Goal: Check status: Check status

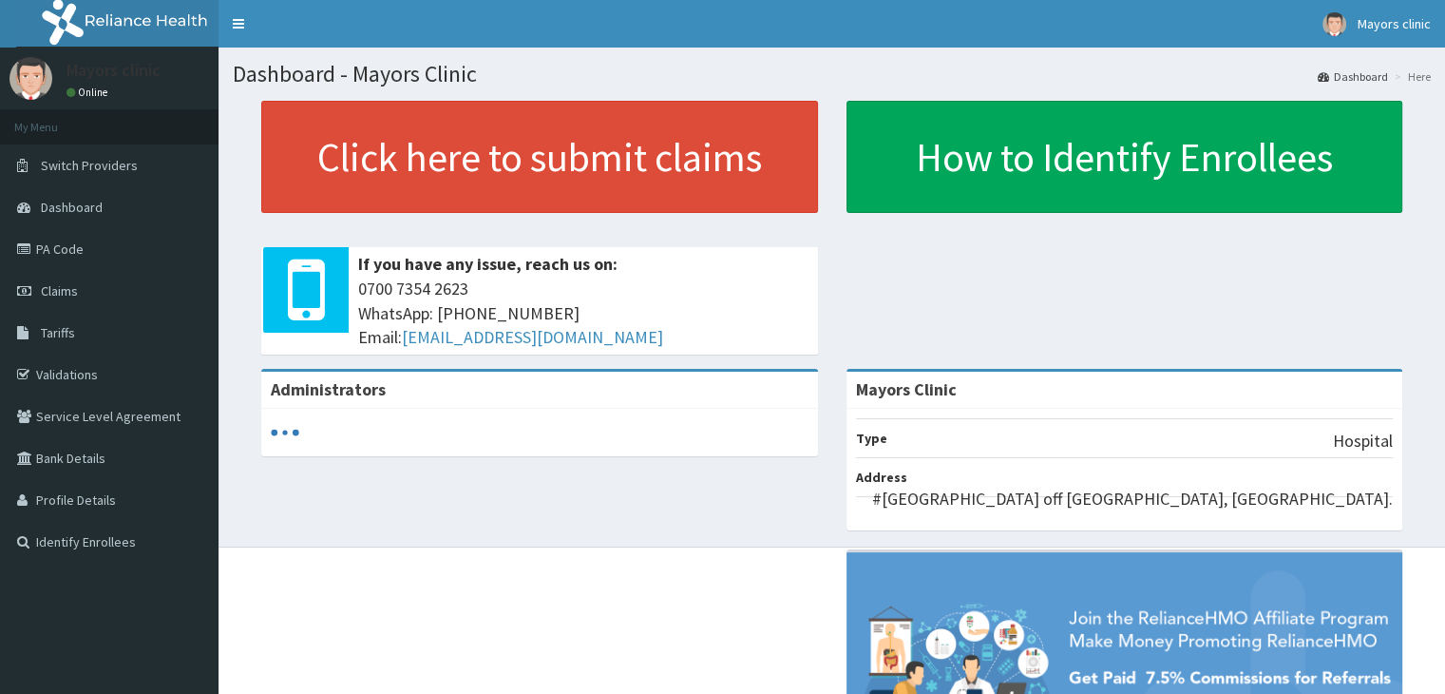
click at [56, 291] on span "Claims" at bounding box center [59, 290] width 37 height 17
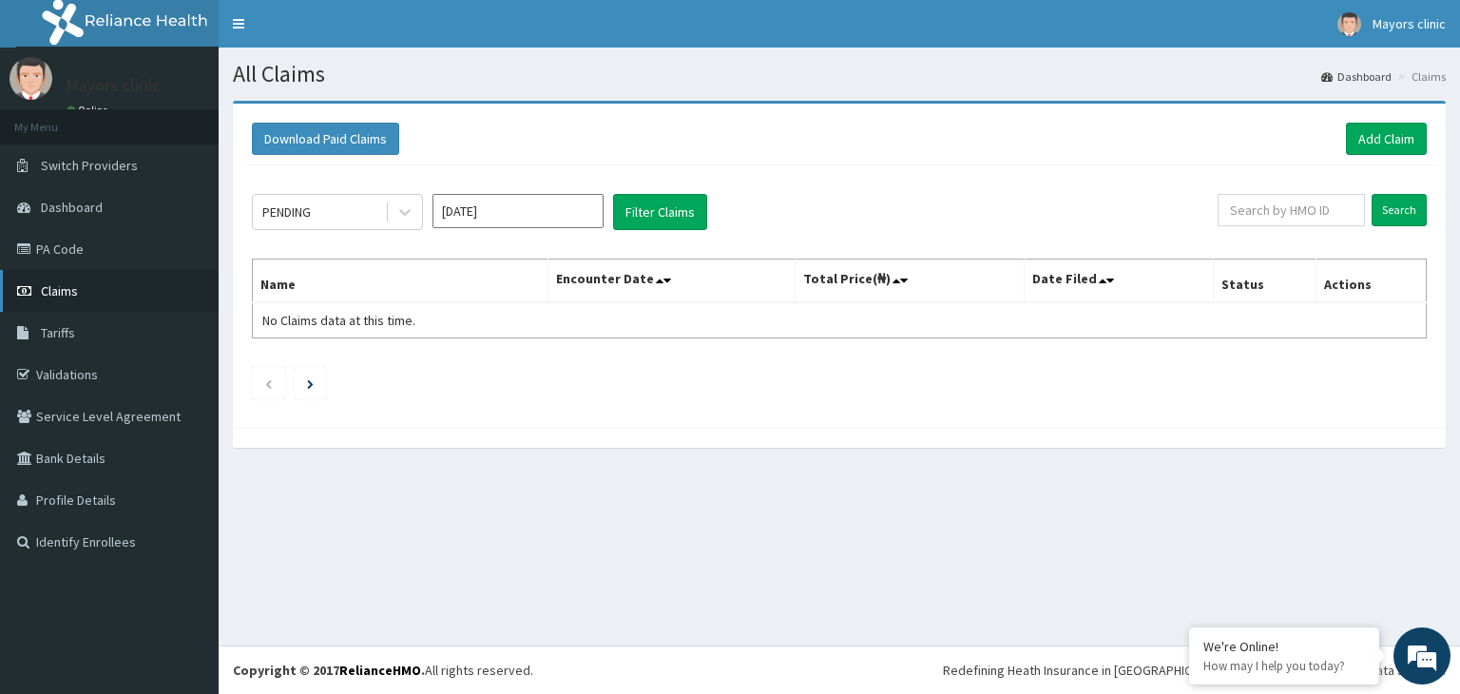
click at [180, 307] on link "Claims" at bounding box center [109, 291] width 219 height 42
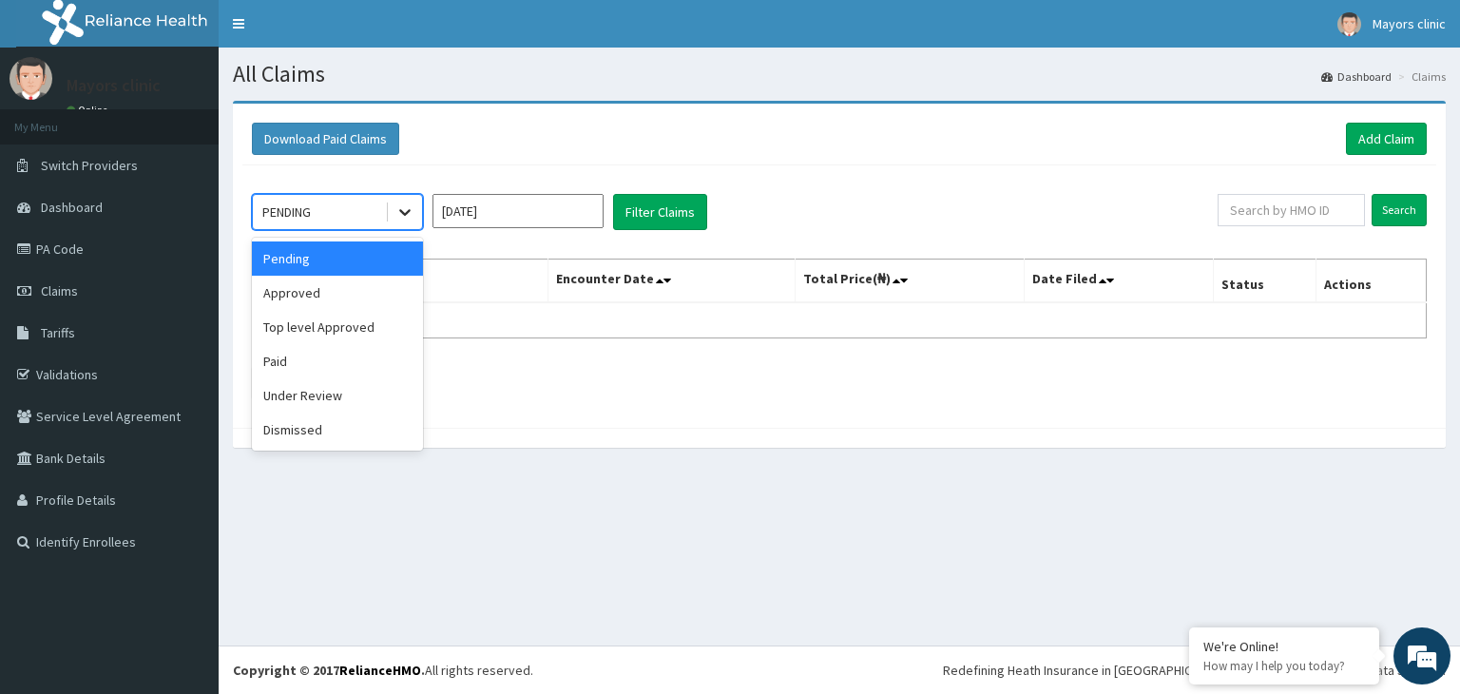
click at [403, 210] on icon at bounding box center [404, 211] width 19 height 19
click at [355, 296] on div "Approved" at bounding box center [337, 293] width 171 height 34
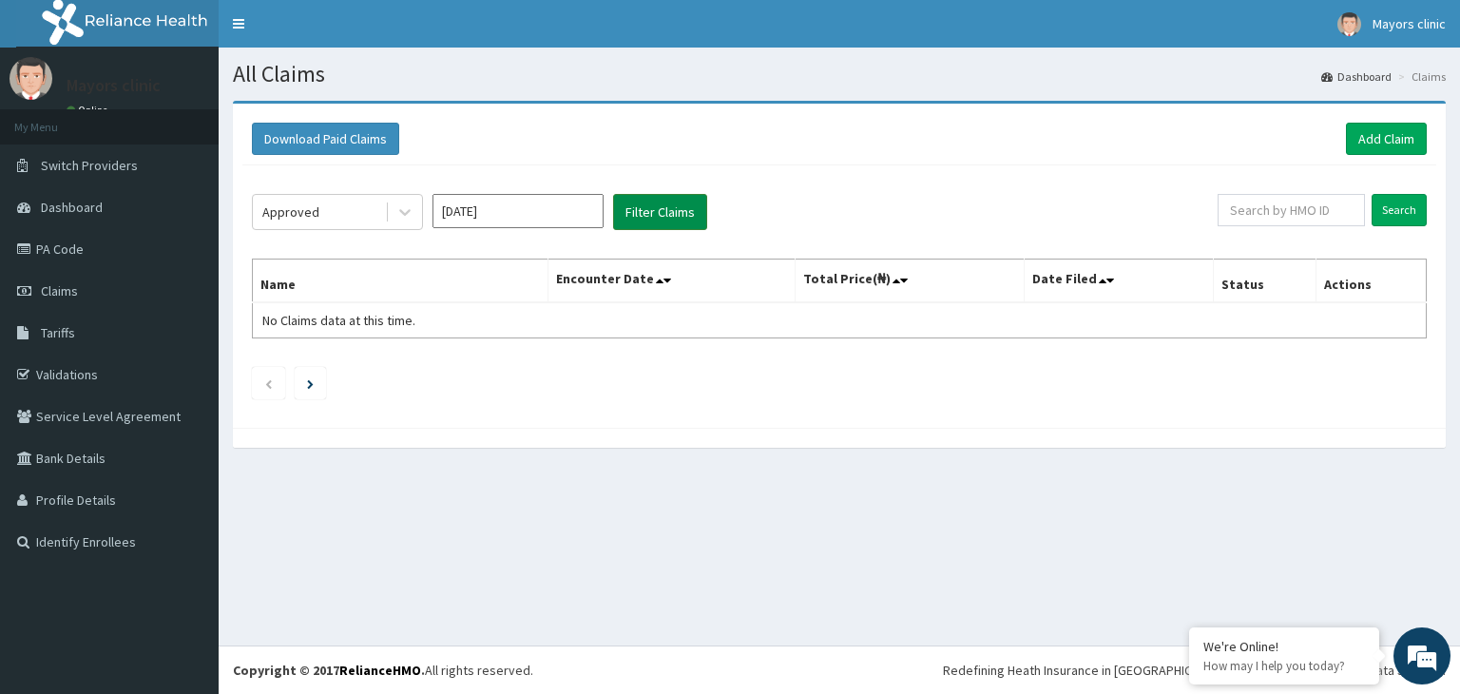
click at [650, 202] on button "Filter Claims" at bounding box center [660, 212] width 94 height 36
